Goal: Information Seeking & Learning: Find specific fact

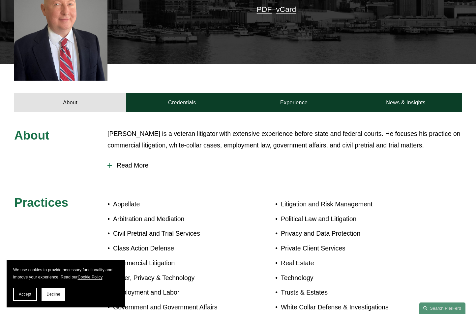
scroll to position [329, 0]
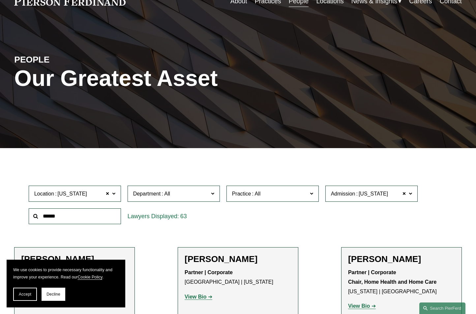
scroll to position [36, 0]
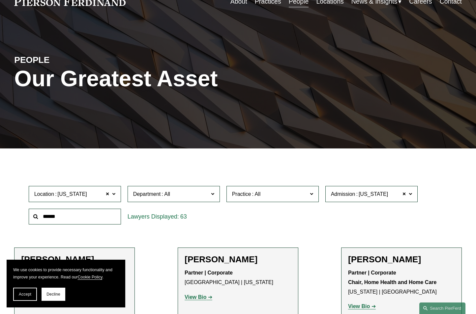
click at [115, 197] on span at bounding box center [113, 193] width 3 height 9
click at [107, 196] on span at bounding box center [108, 194] width 4 height 9
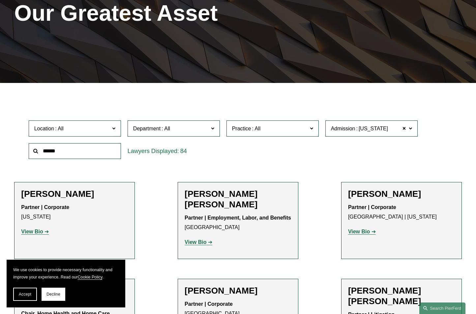
scroll to position [113, 0]
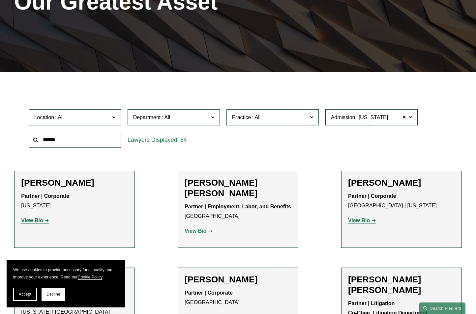
click at [0, 0] on link "All" at bounding box center [0, 0] width 0 height 0
click at [59, 139] on input "text" at bounding box center [75, 140] width 92 height 16
type input "*******"
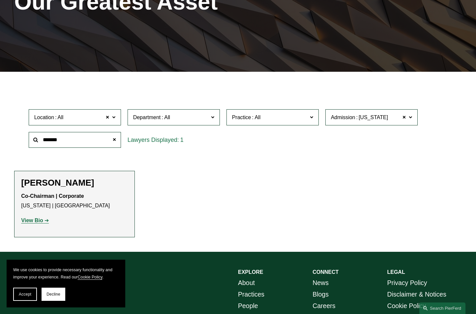
click at [51, 186] on h2 "[PERSON_NAME]" at bounding box center [74, 183] width 107 height 11
click at [39, 199] on strong "Co-Chairman | Corporate" at bounding box center [52, 196] width 63 height 6
click at [31, 223] on strong "View Bio" at bounding box center [32, 221] width 22 height 6
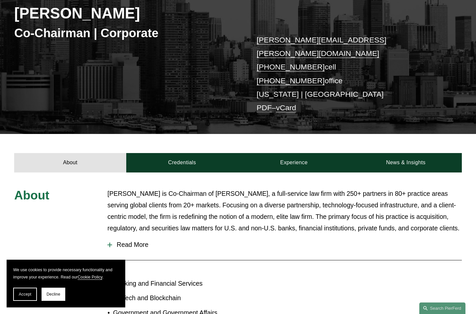
scroll to position [121, 0]
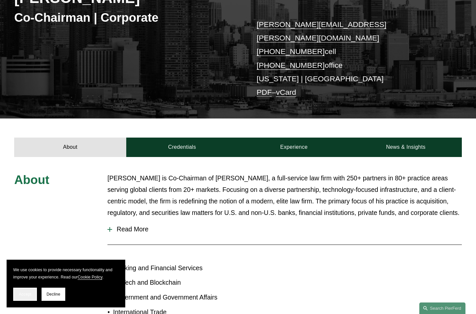
click at [26, 296] on span "Accept" at bounding box center [25, 294] width 13 height 5
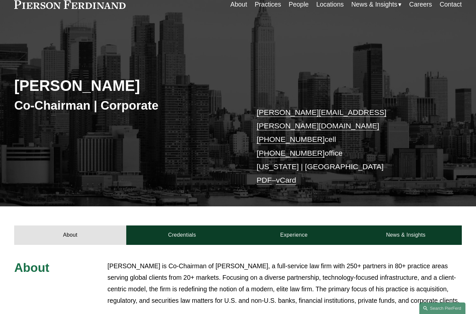
click at [50, 139] on div "Michael Pierson Co-Chairman | Corporate michael.pierson@pierferd.com +1.202.445…" at bounding box center [238, 123] width 476 height 168
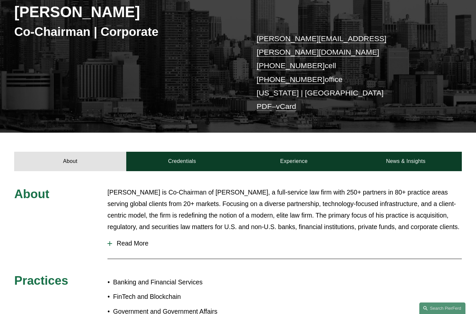
scroll to position [110, 0]
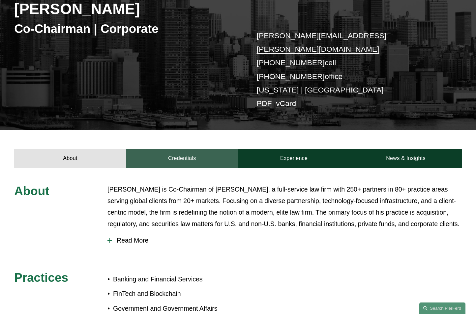
click at [179, 149] on link "Credentials" at bounding box center [182, 158] width 112 height 19
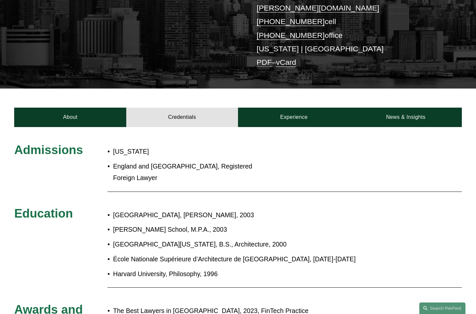
scroll to position [154, 0]
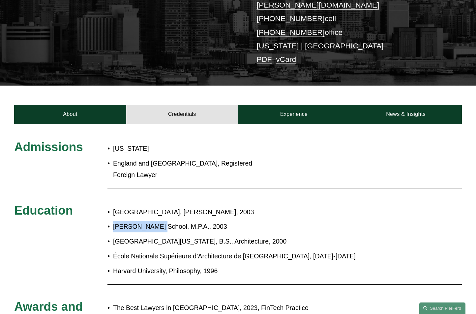
drag, startPoint x: 113, startPoint y: 208, endPoint x: 157, endPoint y: 209, distance: 43.8
click at [157, 221] on p "Maxwell School, M.P.A., 2003" at bounding box center [259, 227] width 293 height 12
copy p "Maxwell School"
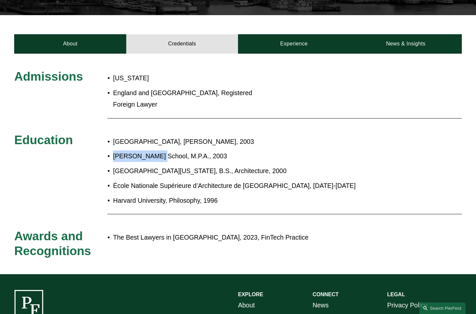
scroll to position [209, 0]
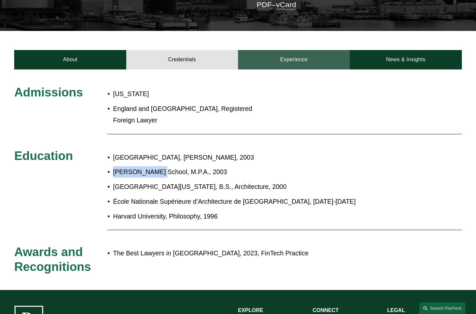
click at [299, 50] on link "Experience" at bounding box center [294, 59] width 112 height 19
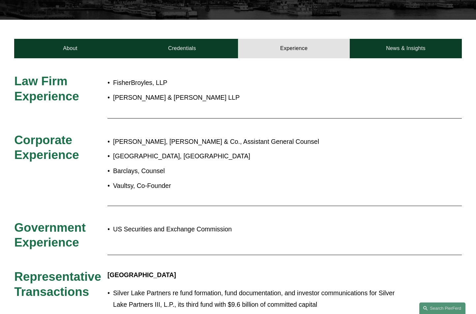
scroll to position [241, 0]
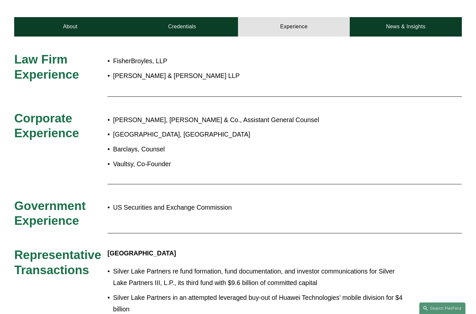
click at [290, 144] on p "Barclays, Counsel" at bounding box center [259, 150] width 293 height 12
click at [321, 144] on p "Barclays, Counsel" at bounding box center [259, 150] width 293 height 12
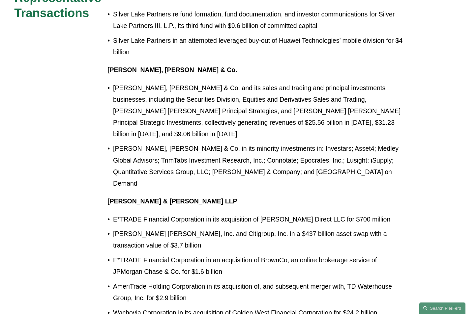
scroll to position [516, 0]
